Goal: Information Seeking & Learning: Learn about a topic

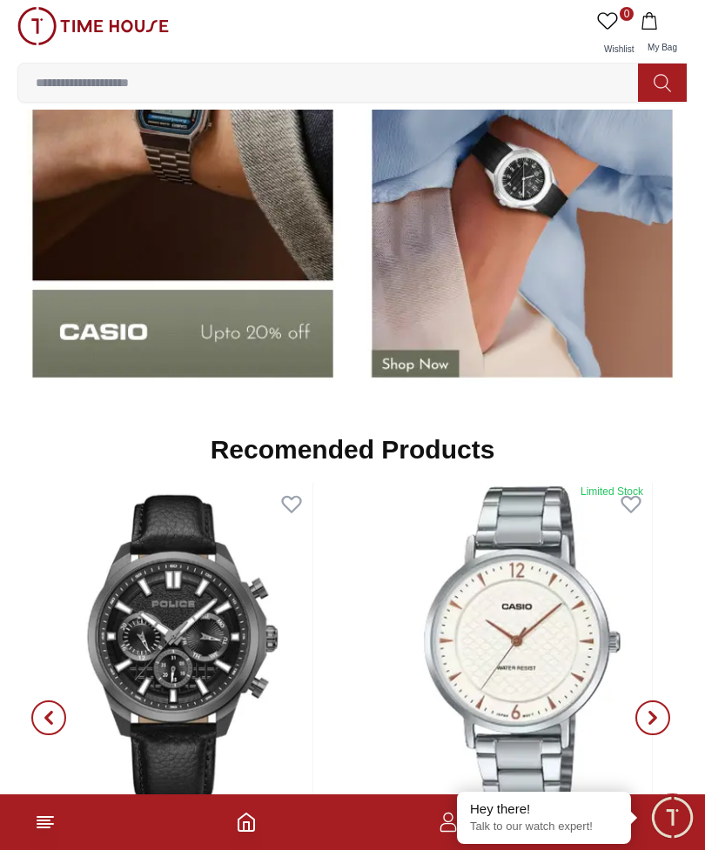
scroll to position [2091, 0]
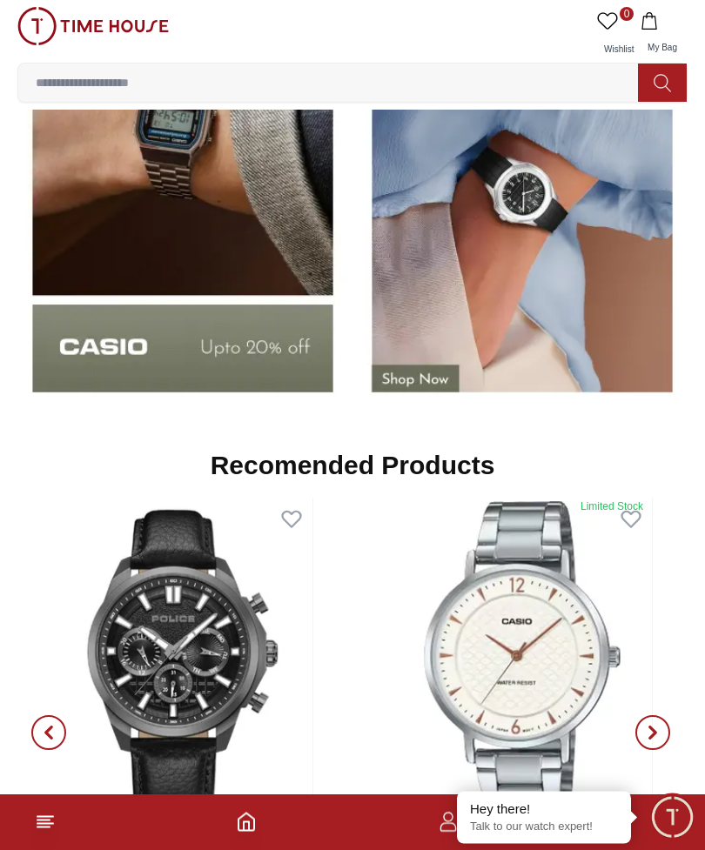
click at [245, 82] on input at bounding box center [335, 82] width 634 height 35
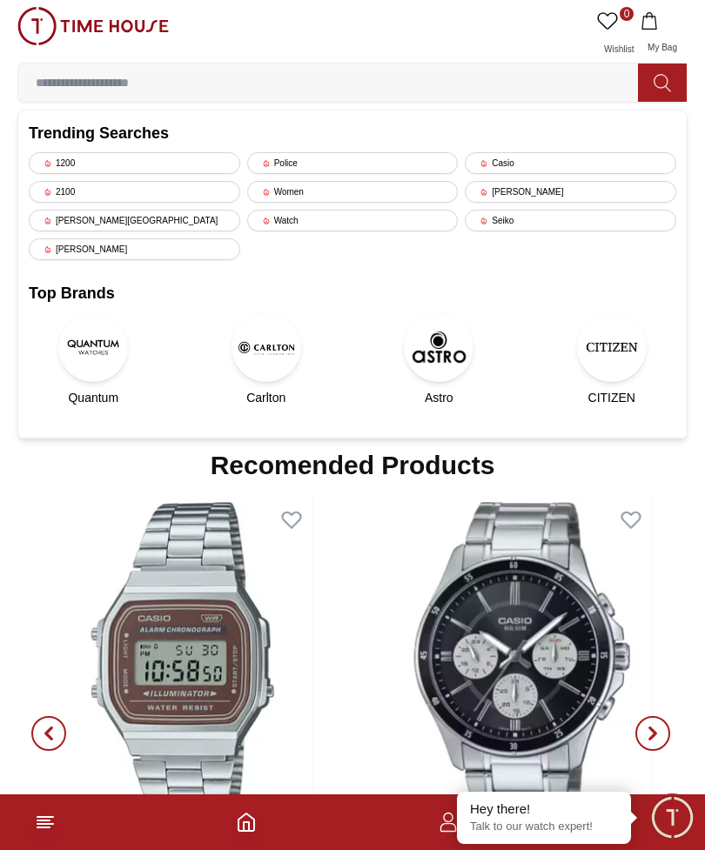
click at [520, 156] on div "Casio" at bounding box center [570, 163] width 211 height 22
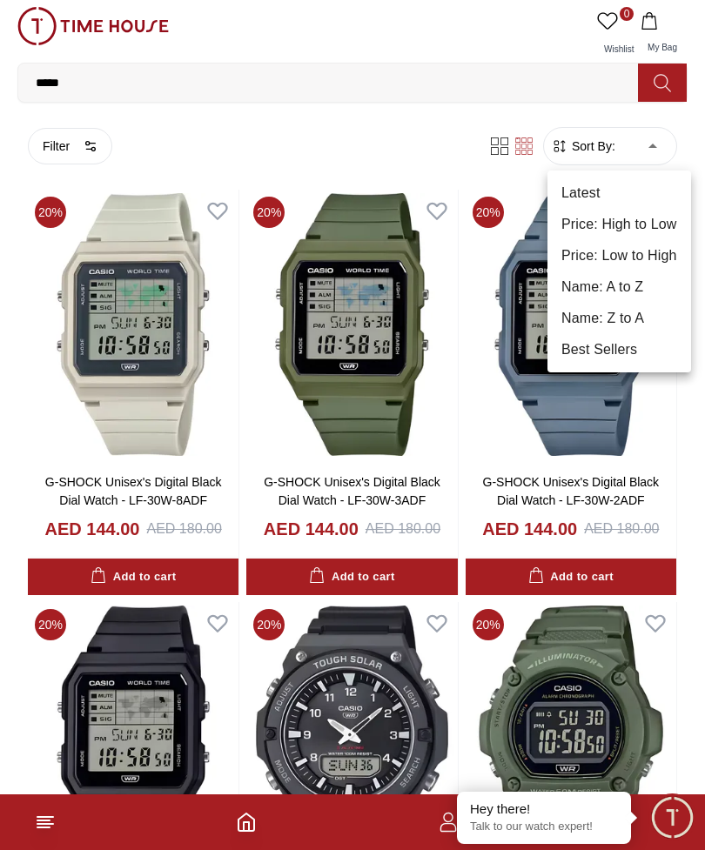
click at [373, 133] on div at bounding box center [352, 425] width 705 height 850
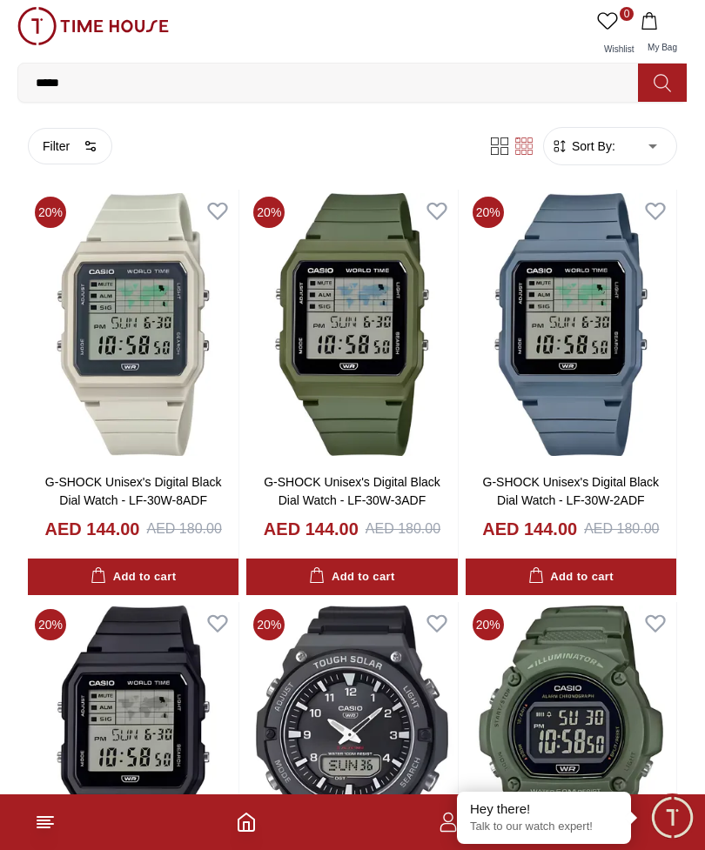
click at [96, 147] on icon "button" at bounding box center [91, 146] width 14 height 14
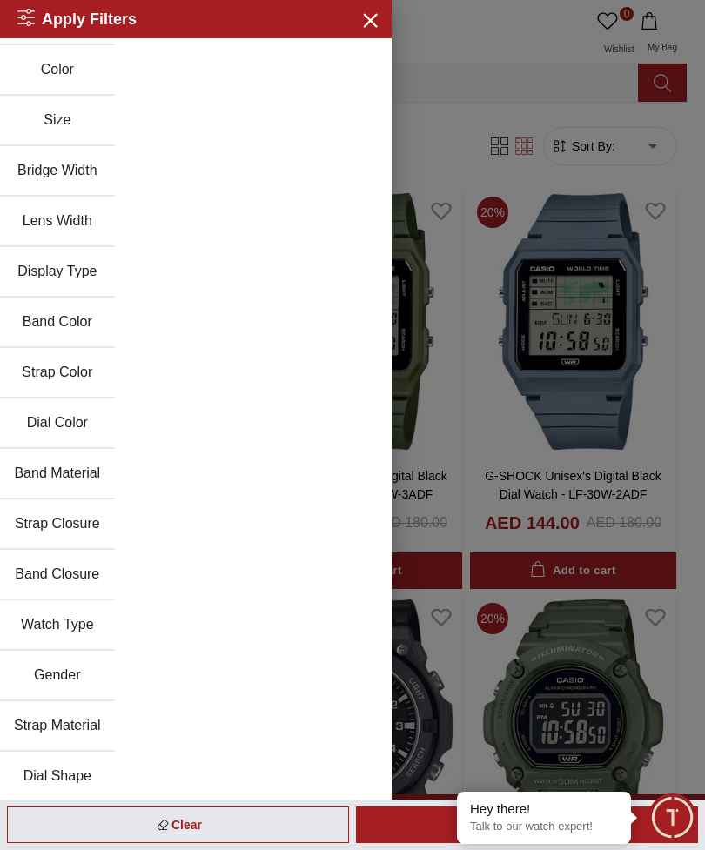
scroll to position [92, 0]
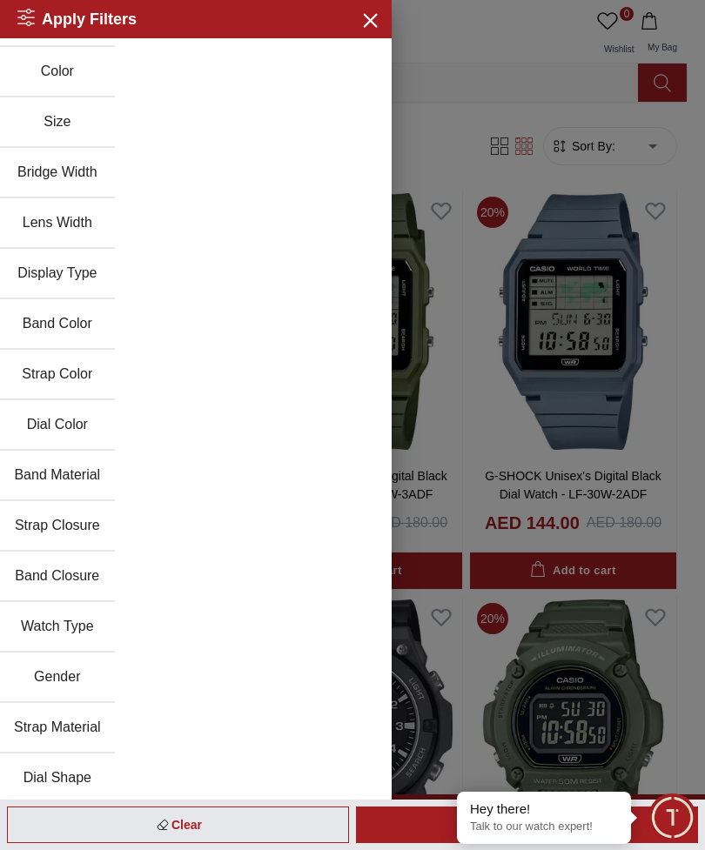
click at [73, 656] on button "Gender" at bounding box center [57, 678] width 115 height 50
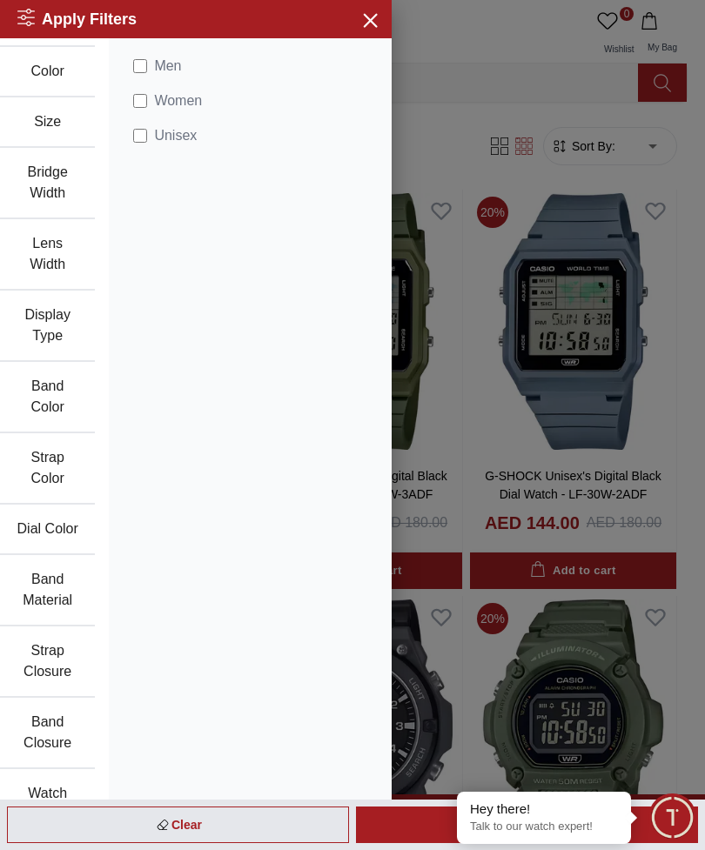
click at [184, 98] on span "Women" at bounding box center [178, 101] width 48 height 21
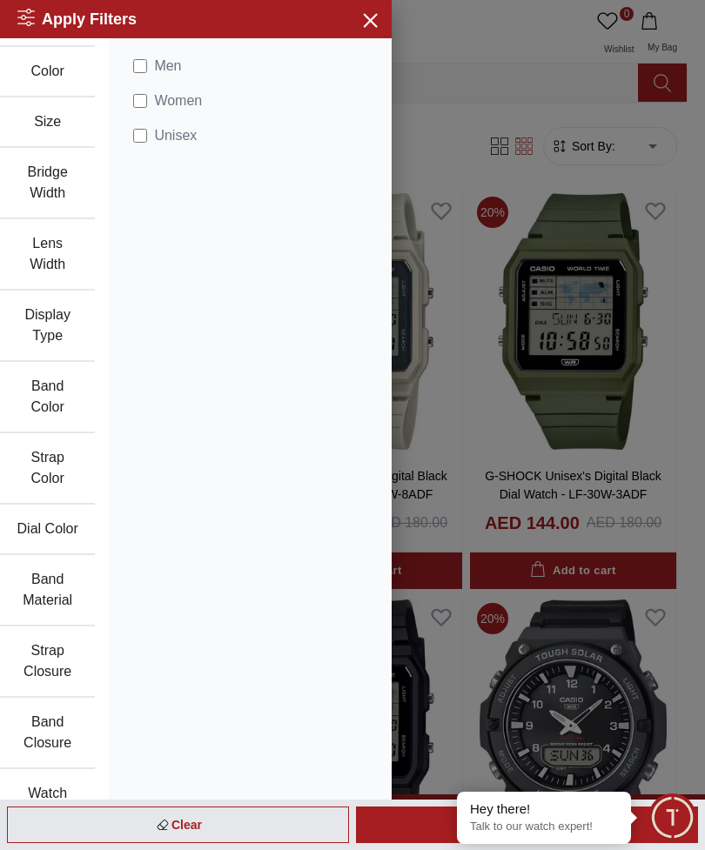
click at [460, 122] on div at bounding box center [352, 425] width 705 height 850
click at [369, 29] on icon "button" at bounding box center [370, 20] width 22 height 22
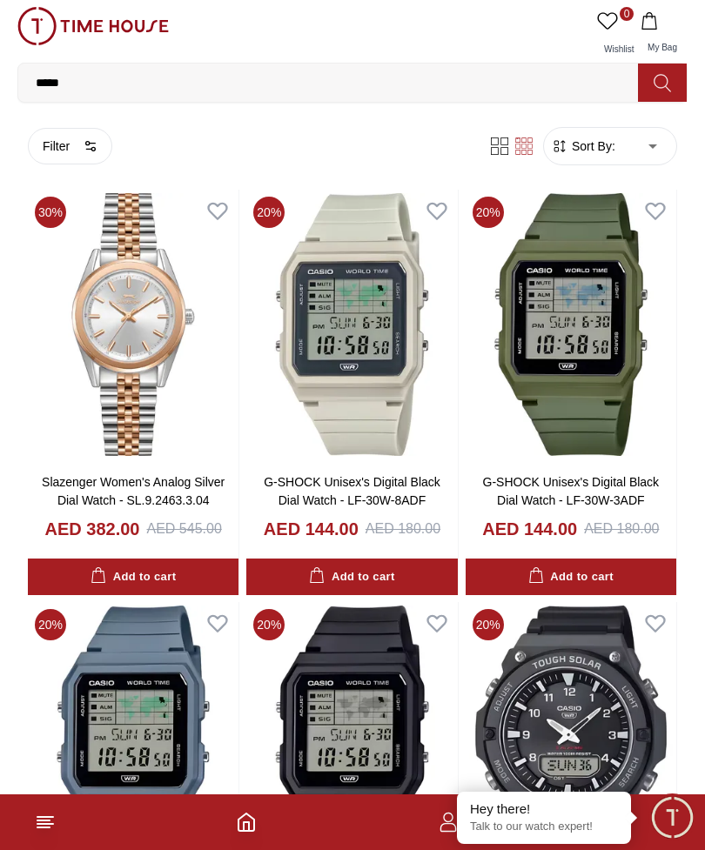
click at [67, 139] on button "Filter" at bounding box center [70, 146] width 84 height 37
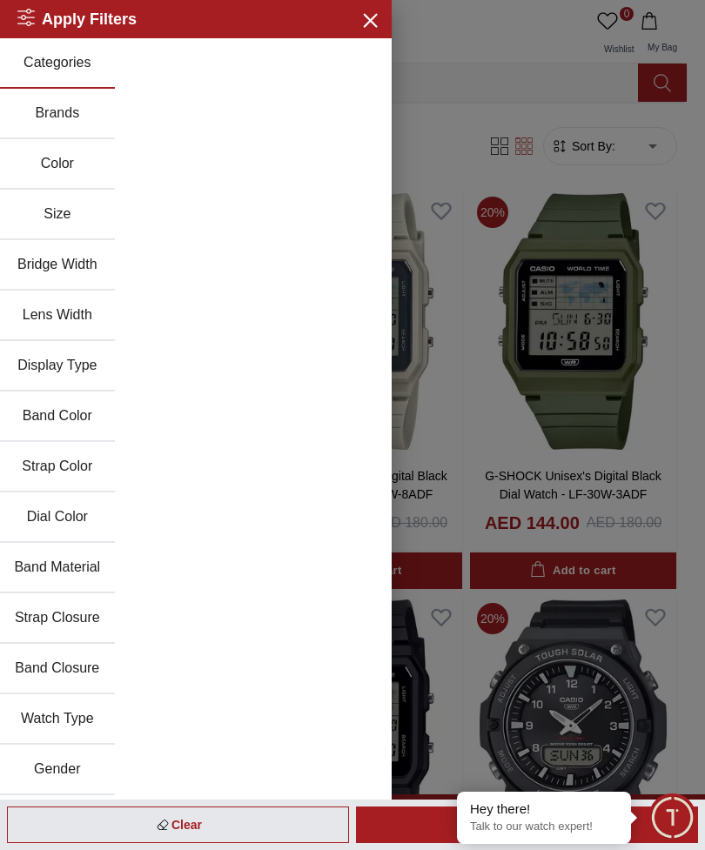
click at [43, 121] on button "Brands" at bounding box center [57, 114] width 115 height 50
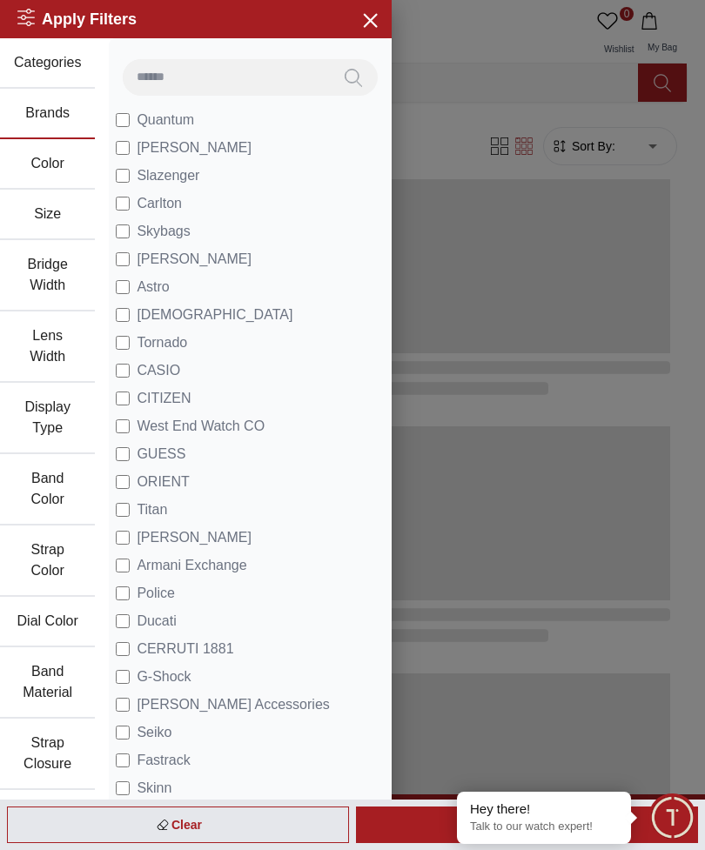
click at [161, 369] on span "CASIO" at bounding box center [159, 370] width 44 height 21
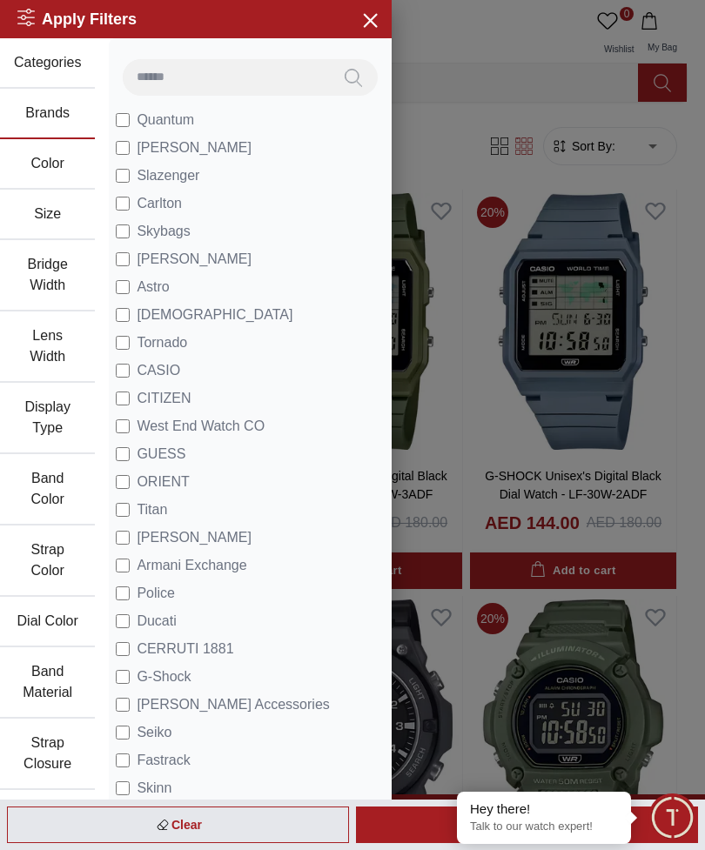
click at [369, 31] on button "Close menu" at bounding box center [369, 19] width 28 height 28
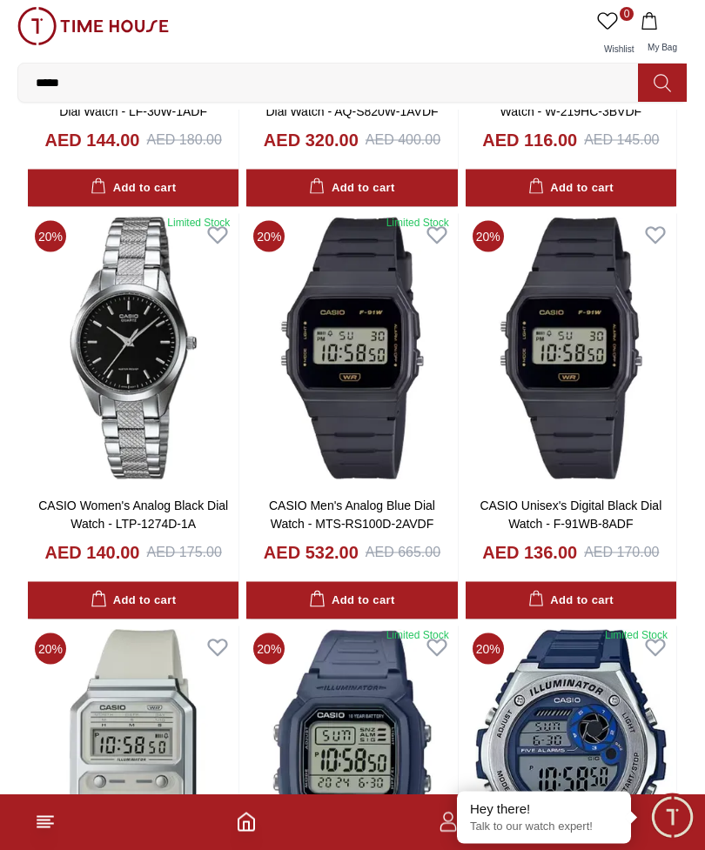
scroll to position [809, 0]
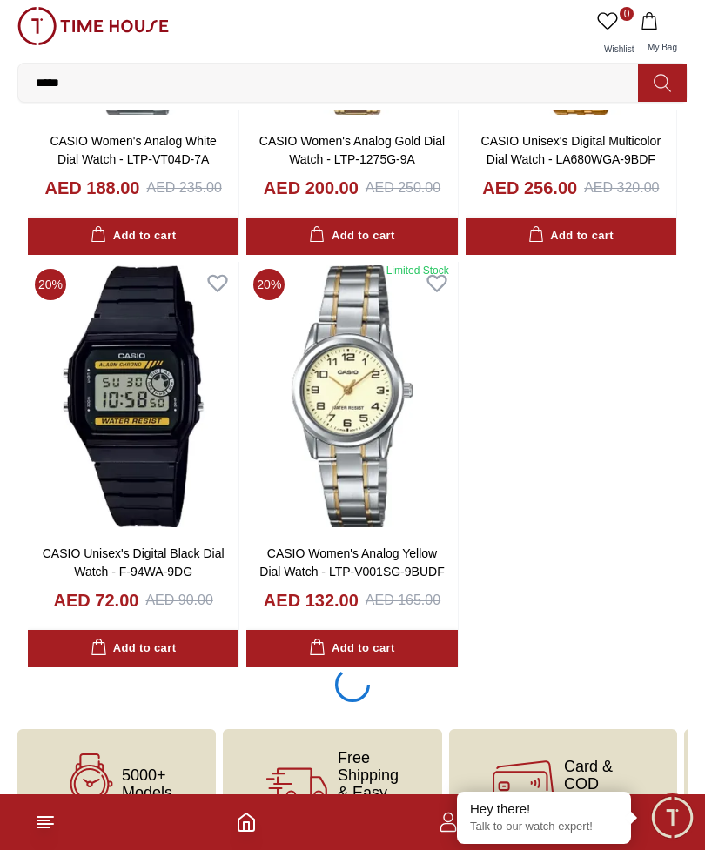
scroll to position [2401, 0]
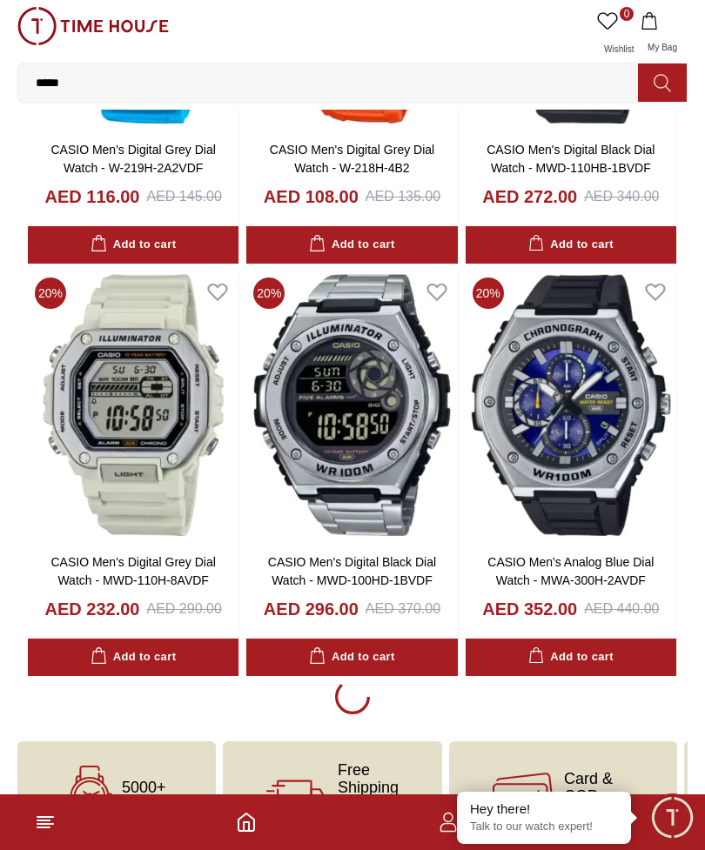
scroll to position [7758, 0]
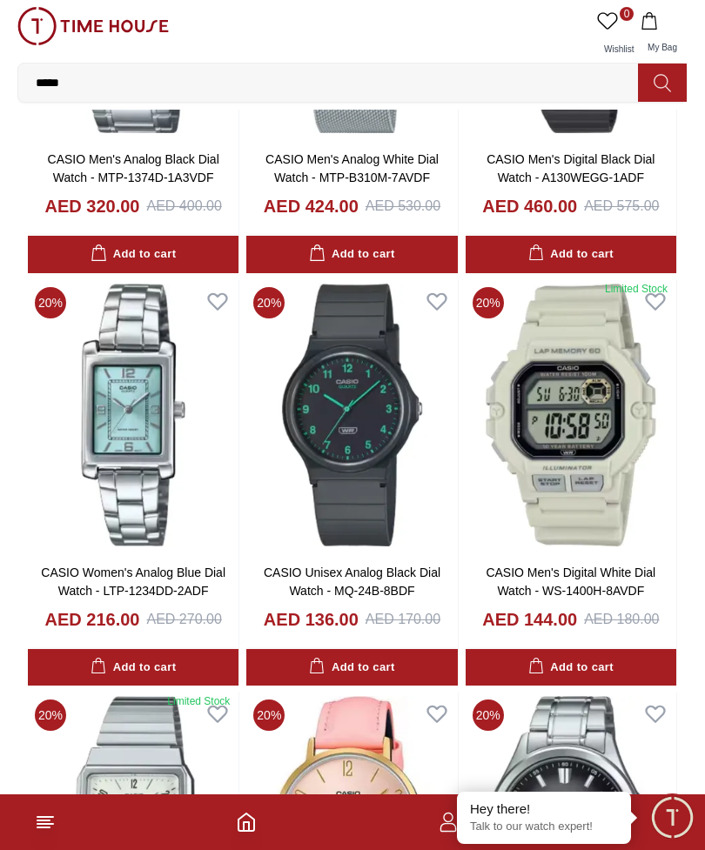
scroll to position [3170, 0]
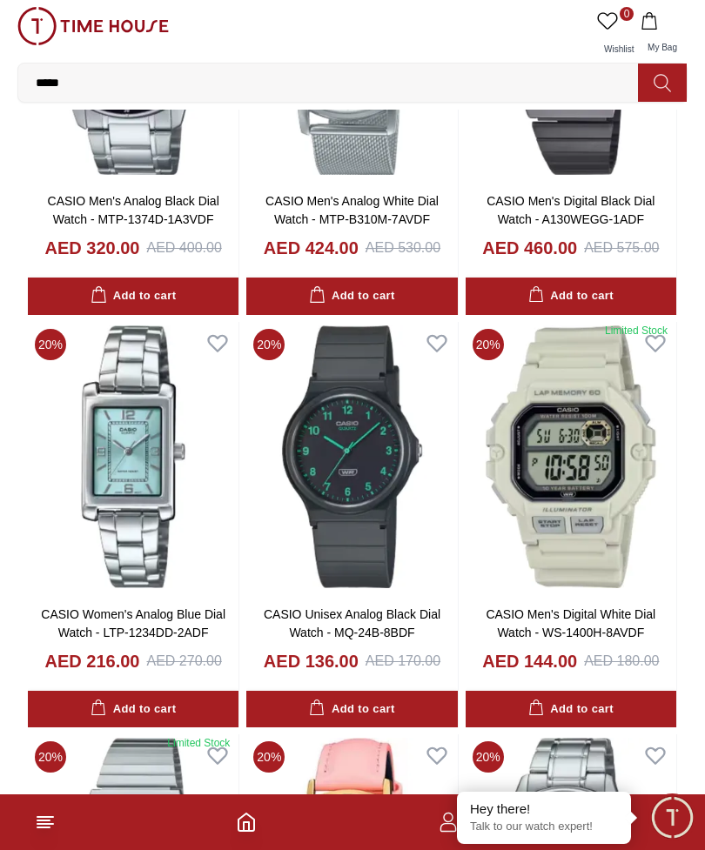
click at [137, 463] on img at bounding box center [133, 457] width 211 height 270
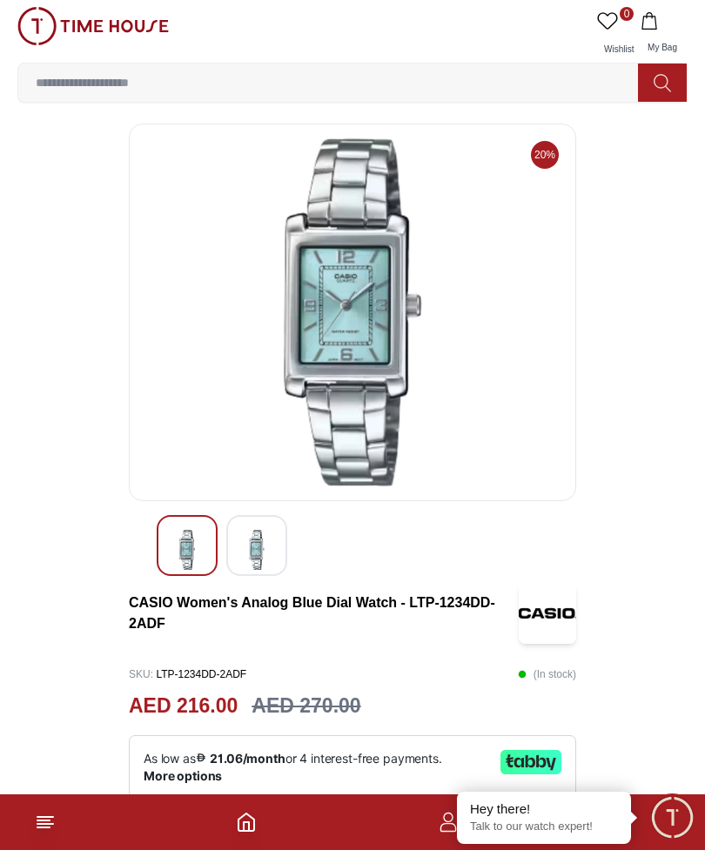
click at [272, 545] on img at bounding box center [256, 550] width 31 height 40
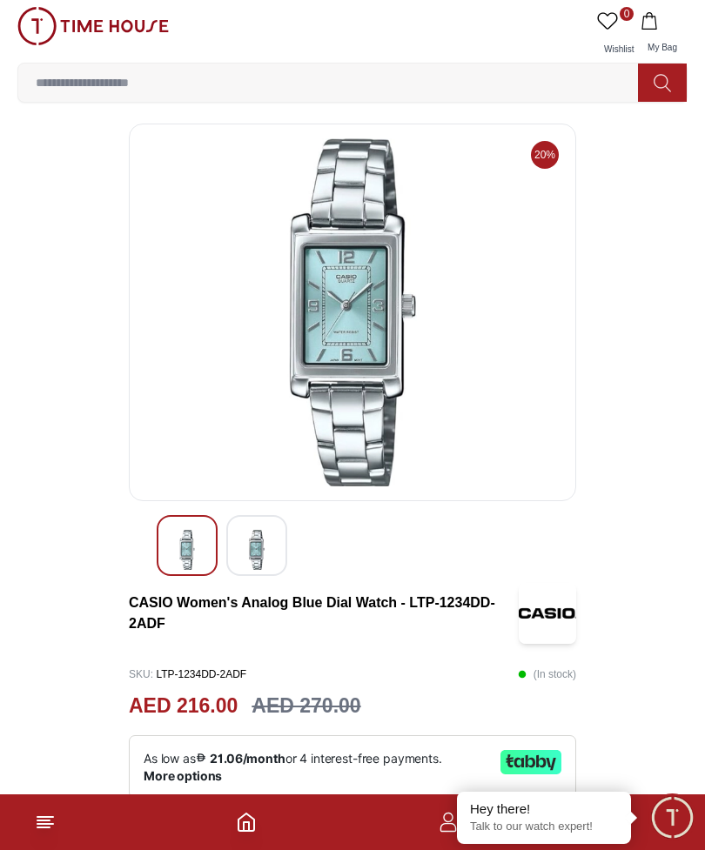
click at [257, 543] on img at bounding box center [256, 550] width 31 height 40
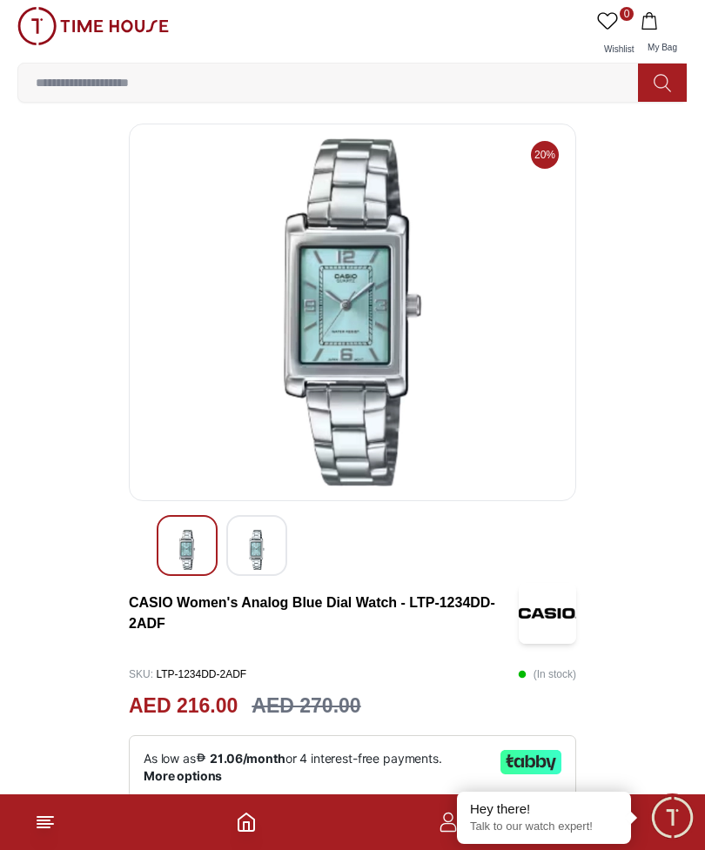
click at [202, 540] on img at bounding box center [186, 550] width 31 height 40
click at [188, 550] on img at bounding box center [186, 550] width 31 height 40
click at [197, 547] on img at bounding box center [186, 550] width 31 height 40
click at [256, 546] on img at bounding box center [256, 550] width 31 height 40
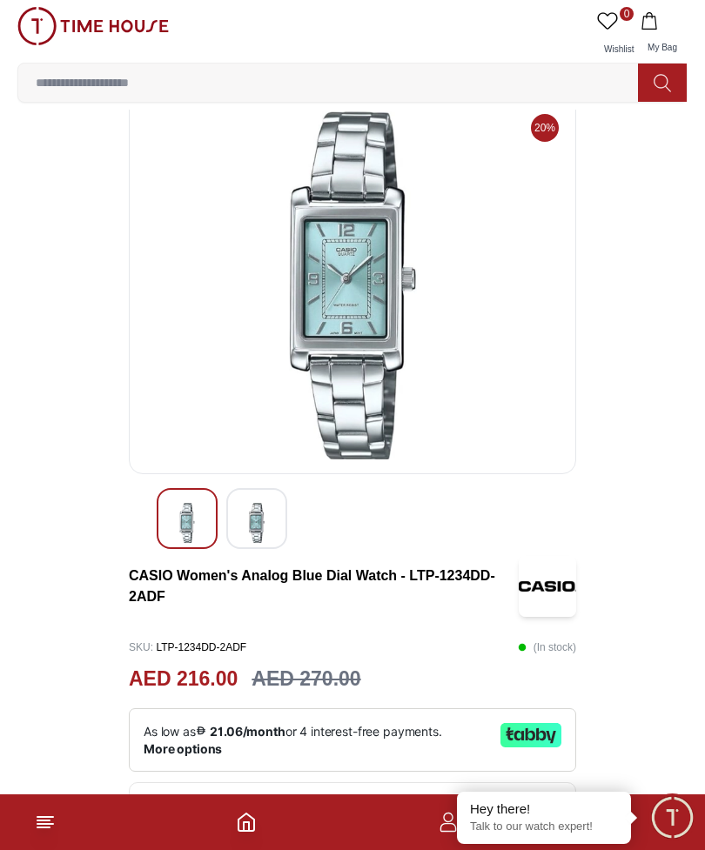
scroll to position [37, 0]
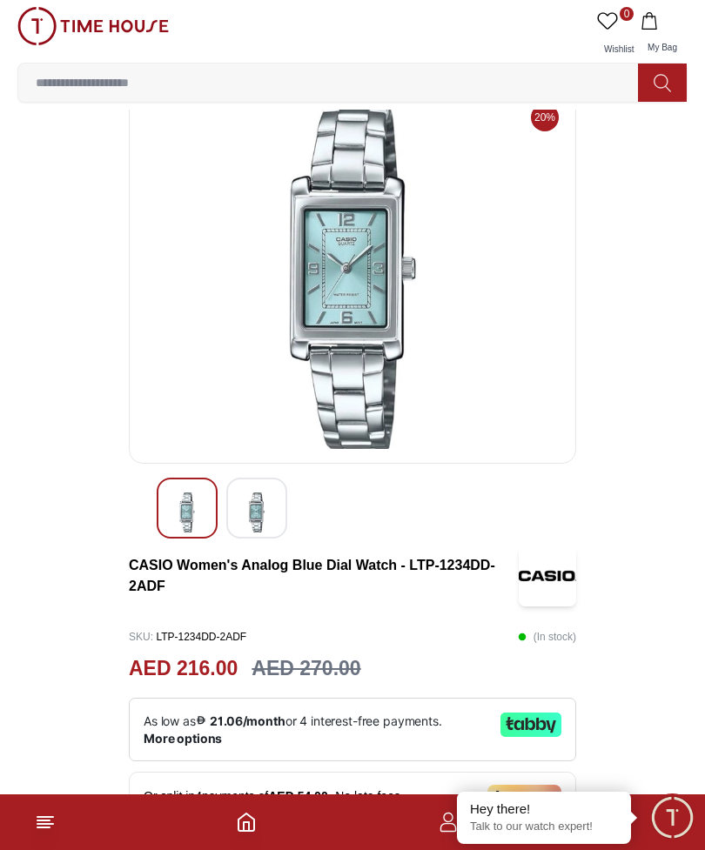
click at [195, 512] on img at bounding box center [186, 513] width 31 height 40
click at [176, 500] on img at bounding box center [186, 513] width 31 height 40
click at [248, 493] on img at bounding box center [256, 513] width 31 height 40
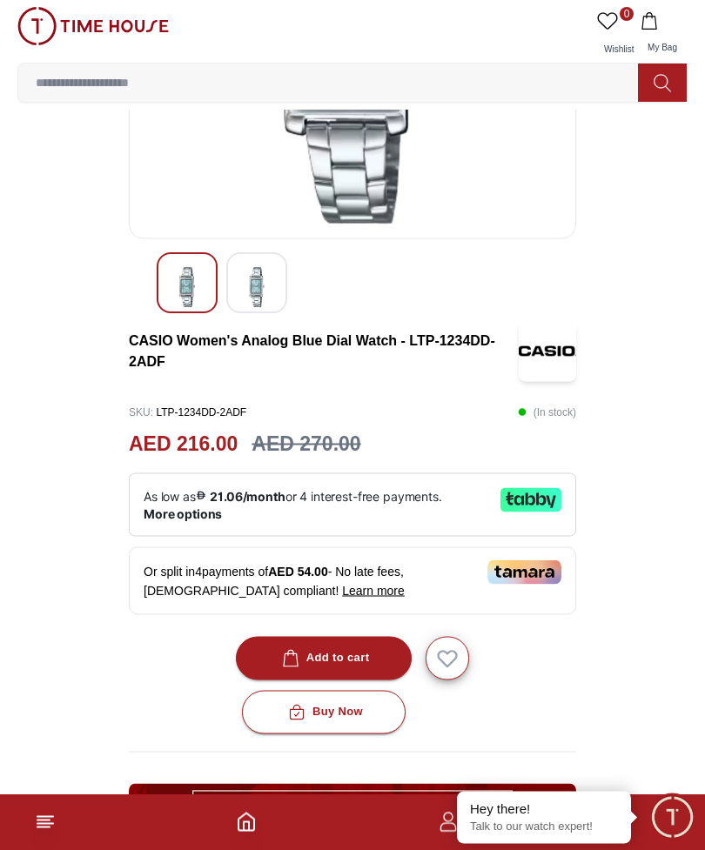
scroll to position [264, 0]
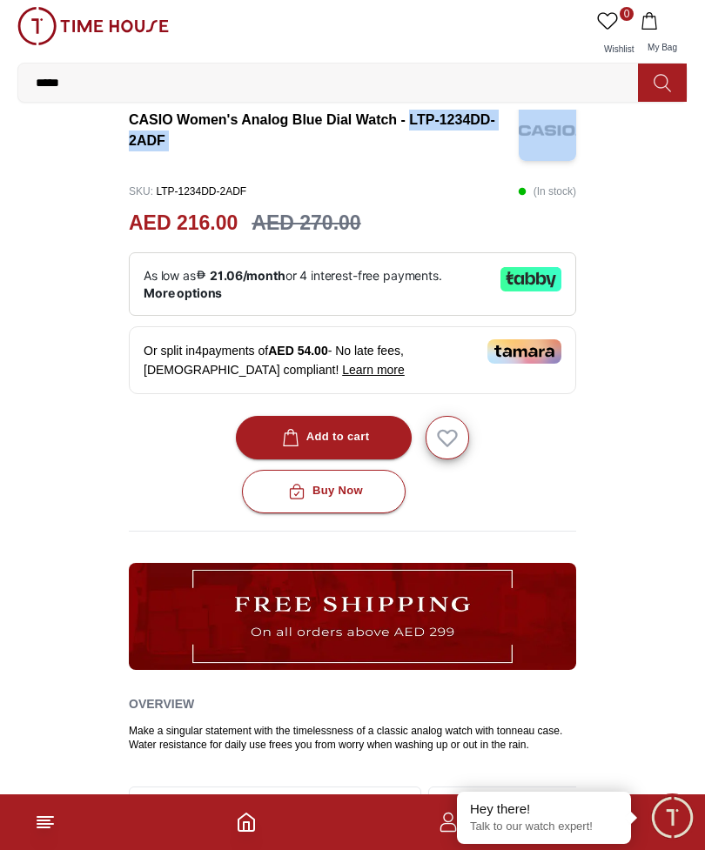
scroll to position [469, 0]
